Goal: Check status: Check status

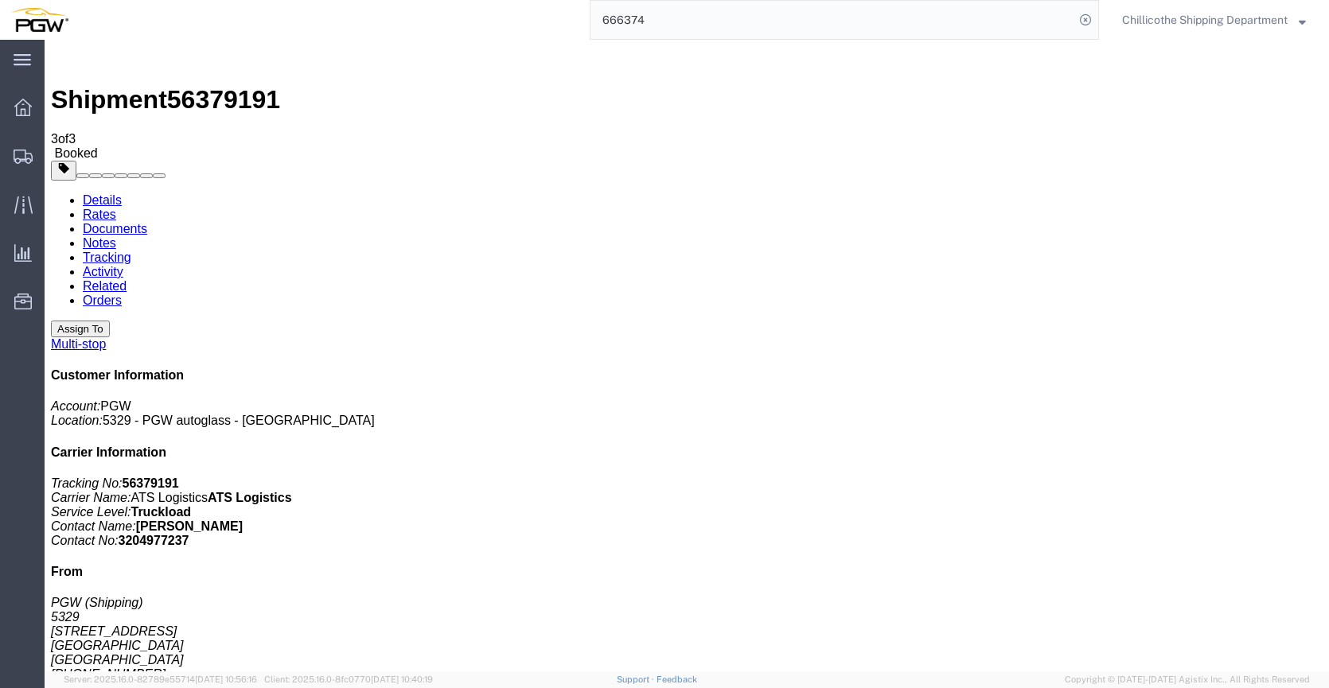
click at [668, 24] on input "666374" at bounding box center [832, 20] width 484 height 38
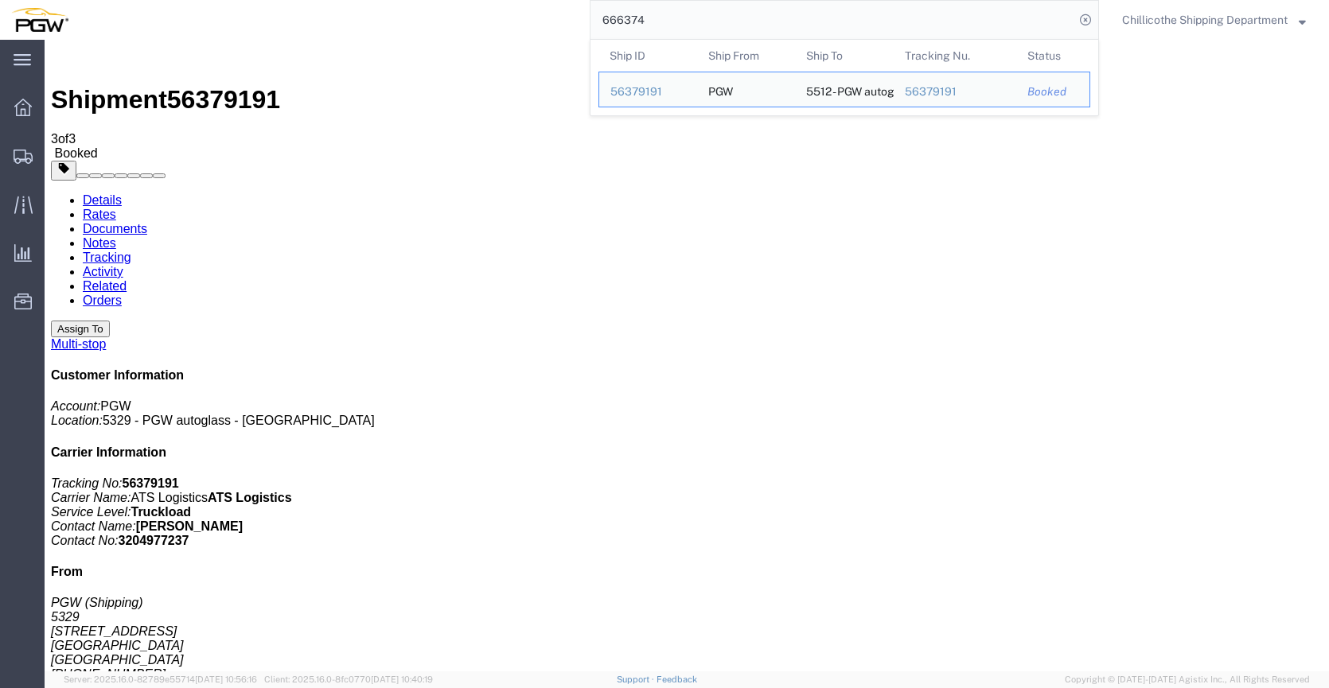
click at [668, 24] on input "666374" at bounding box center [832, 20] width 484 height 38
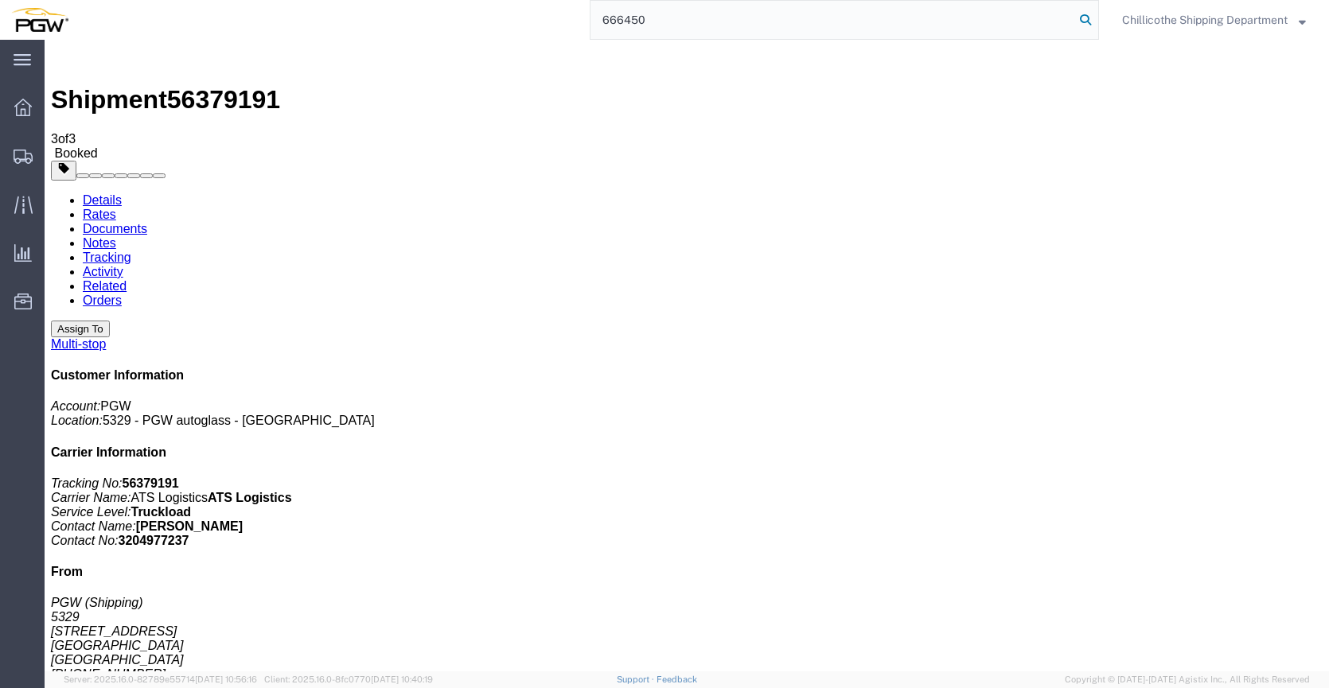
type input "666450"
click at [1084, 21] on icon at bounding box center [1085, 20] width 22 height 22
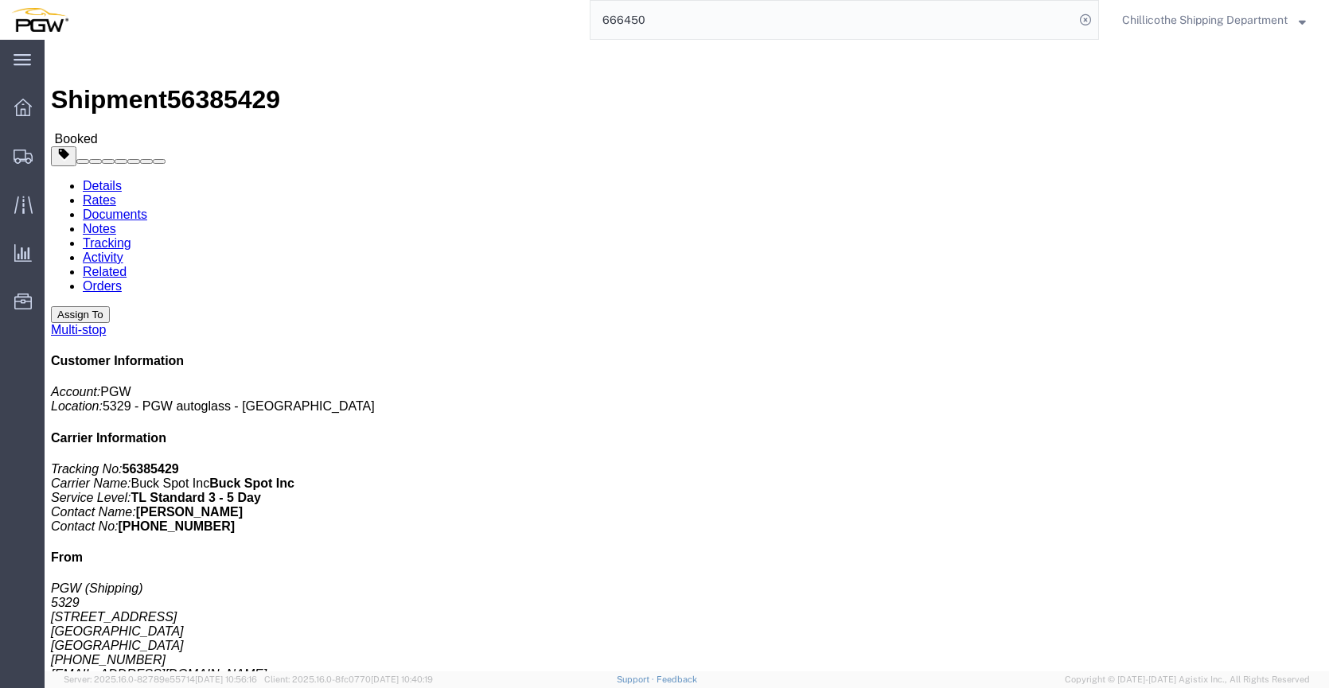
click link "Documents"
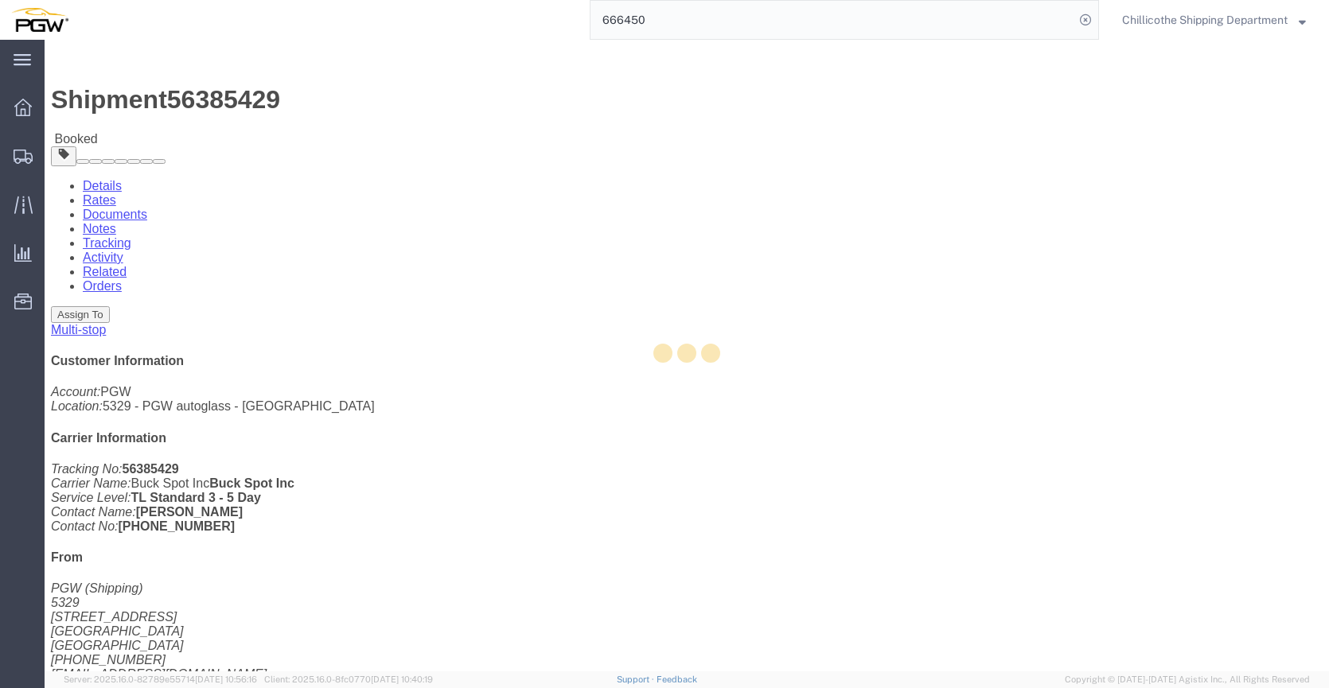
click div
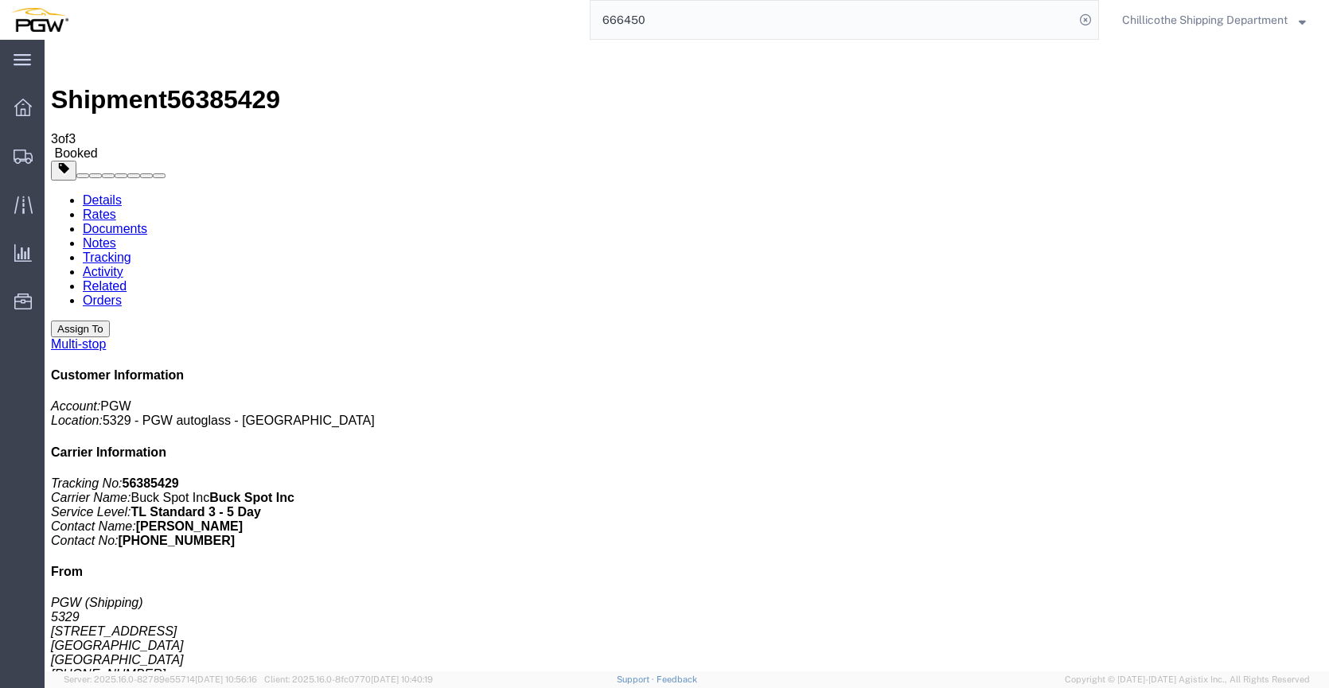
drag, startPoint x: 143, startPoint y: 250, endPoint x: 280, endPoint y: 49, distance: 243.4
